Goal: Information Seeking & Learning: Learn about a topic

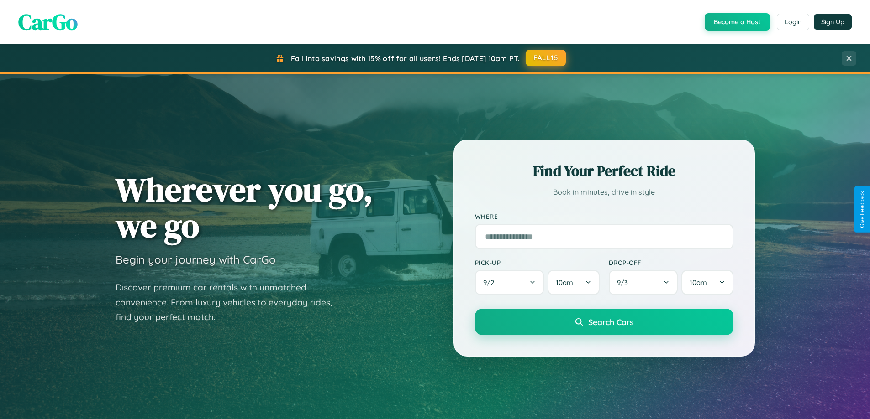
click at [546, 58] on button "FALL15" at bounding box center [545, 58] width 40 height 16
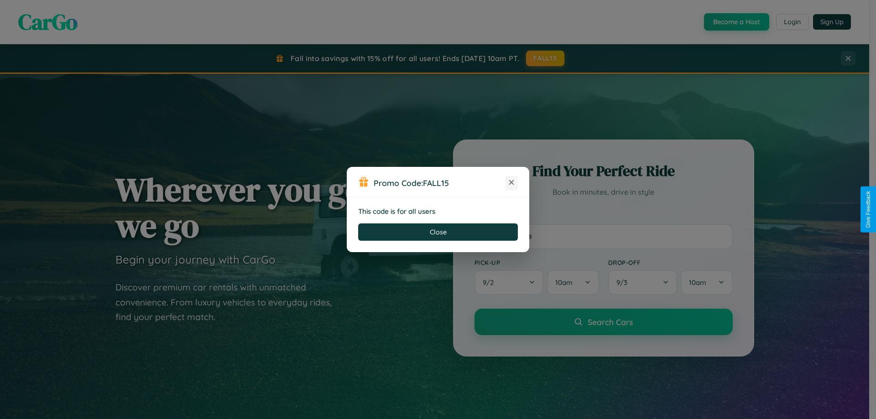
click at [512, 183] on icon at bounding box center [511, 182] width 9 height 9
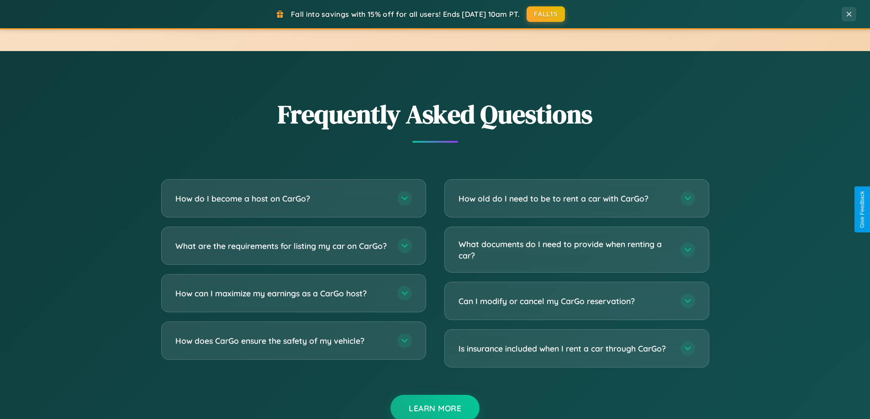
scroll to position [1757, 0]
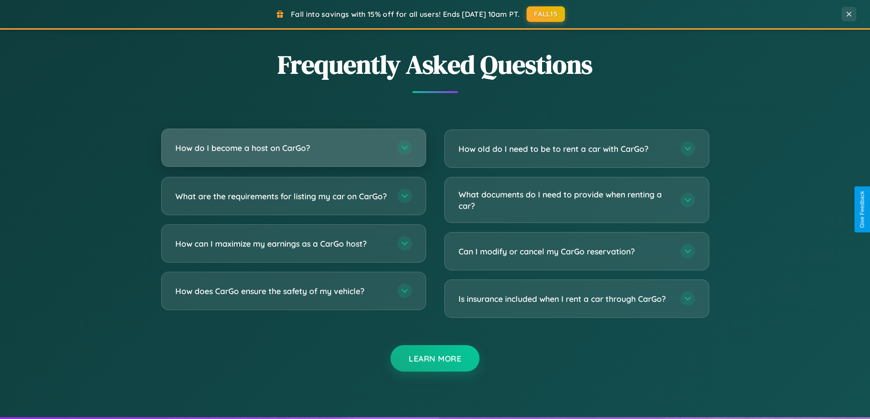
click at [293, 148] on h3 "How do I become a host on CarGo?" at bounding box center [281, 147] width 213 height 11
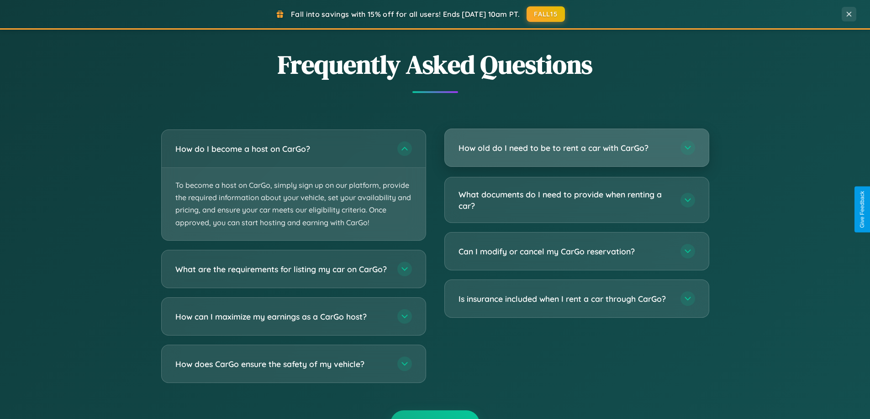
click at [576, 149] on h3 "How old do I need to be to rent a car with CarGo?" at bounding box center [564, 147] width 213 height 11
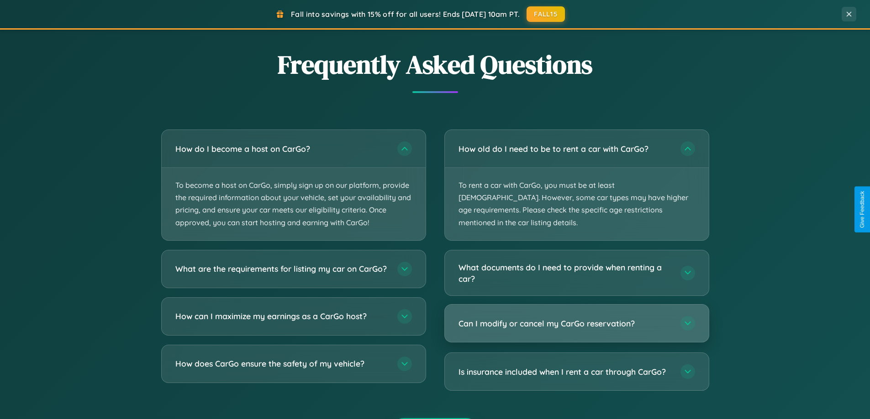
click at [576, 318] on h3 "Can I modify or cancel my CarGo reservation?" at bounding box center [564, 323] width 213 height 11
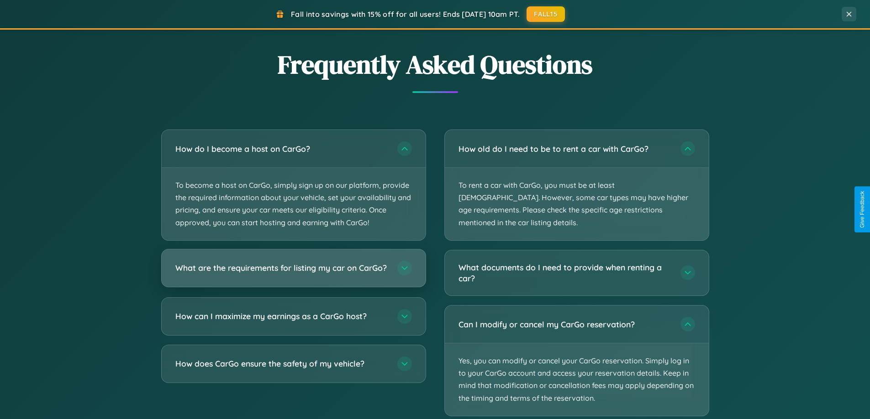
click at [293, 273] on h3 "What are the requirements for listing my car on CarGo?" at bounding box center [281, 267] width 213 height 11
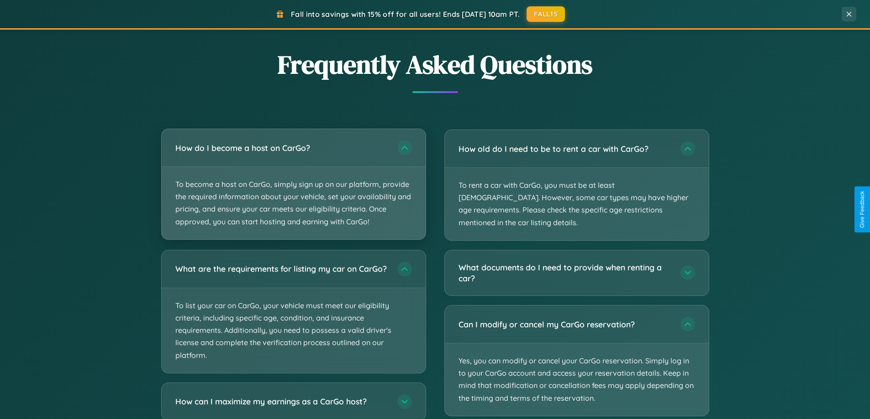
click at [293, 184] on p "To become a host on CarGo, simply sign up on our platform, provide the required…" at bounding box center [294, 203] width 264 height 73
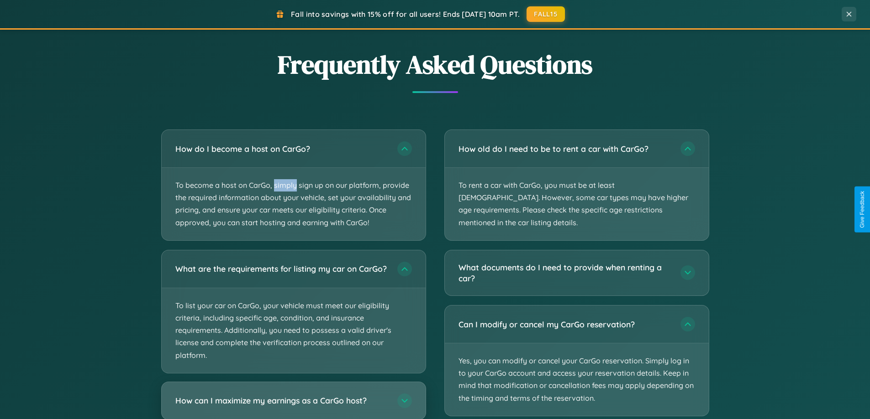
click at [293, 405] on h3 "How can I maximize my earnings as a CarGo host?" at bounding box center [281, 400] width 213 height 11
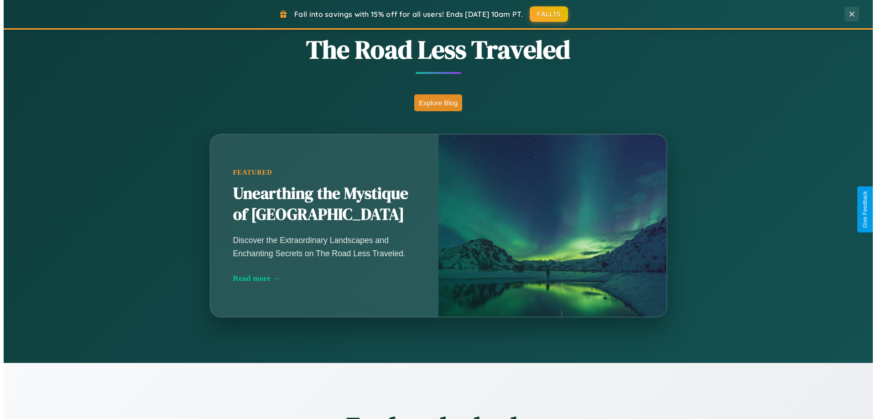
scroll to position [0, 0]
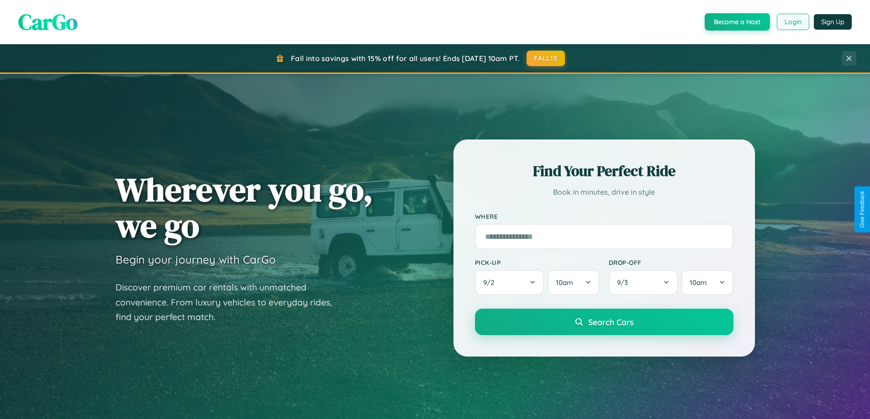
click at [792, 22] on button "Login" at bounding box center [792, 22] width 32 height 16
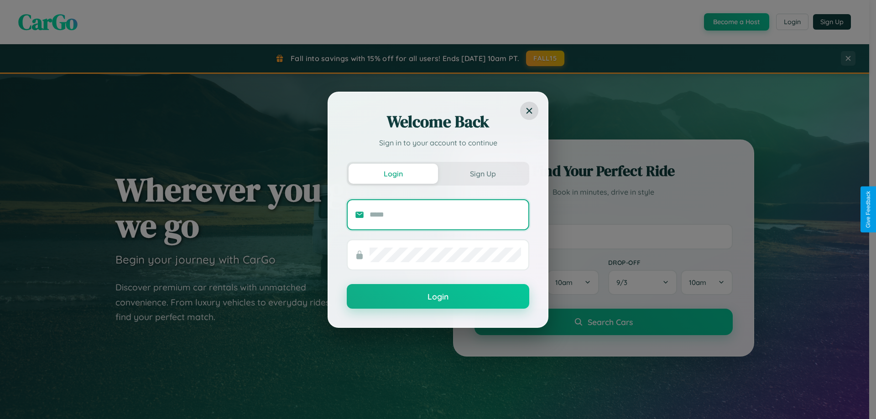
click at [446, 215] on input "text" at bounding box center [446, 215] width 152 height 15
type input "**********"
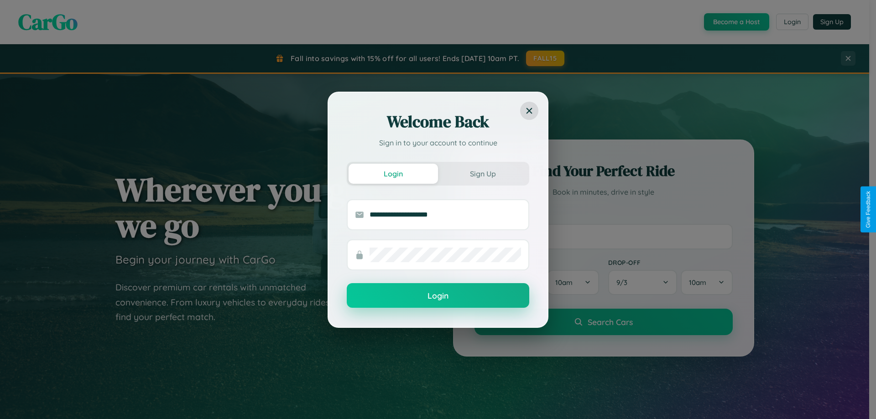
click at [438, 296] on button "Login" at bounding box center [438, 295] width 183 height 25
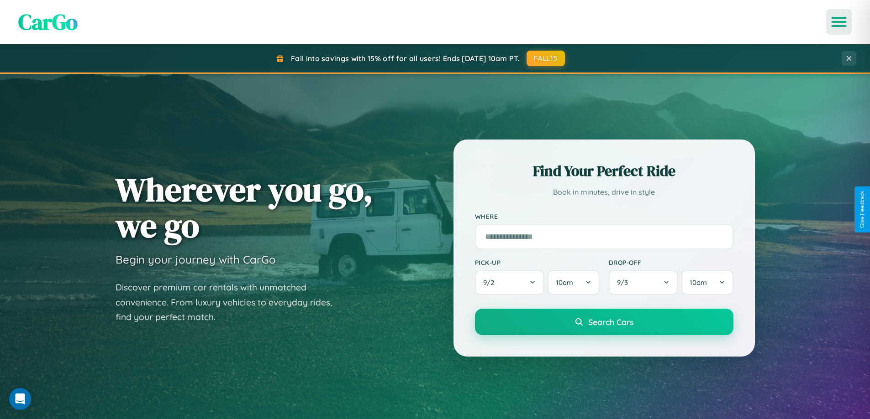
click at [839, 22] on icon "Open menu" at bounding box center [838, 22] width 13 height 8
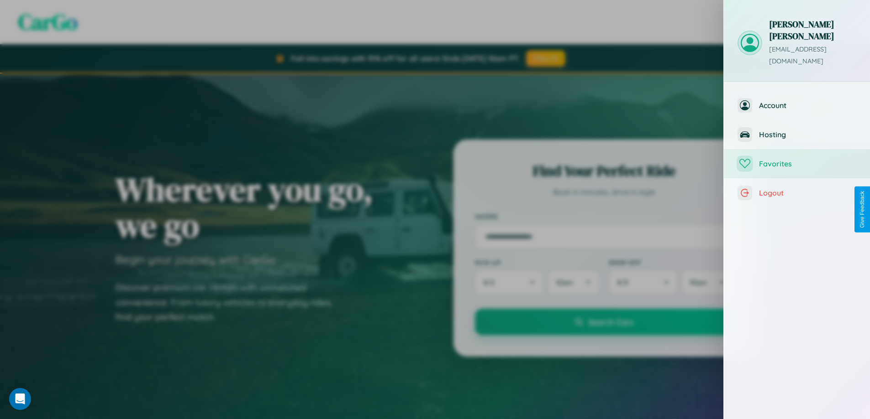
click at [797, 159] on span "Favorites" at bounding box center [807, 163] width 97 height 9
